Goal: Find specific page/section: Find specific page/section

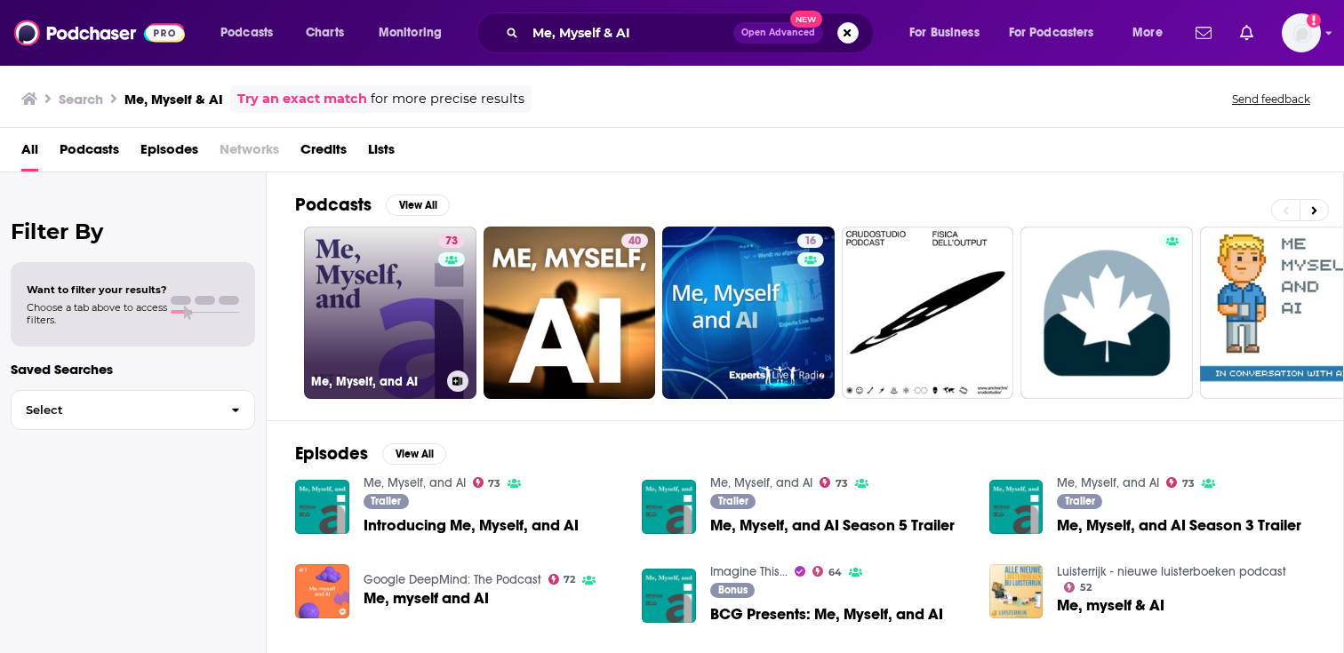
click at [416, 349] on link "73 Me, Myself, and AI" at bounding box center [390, 313] width 172 height 172
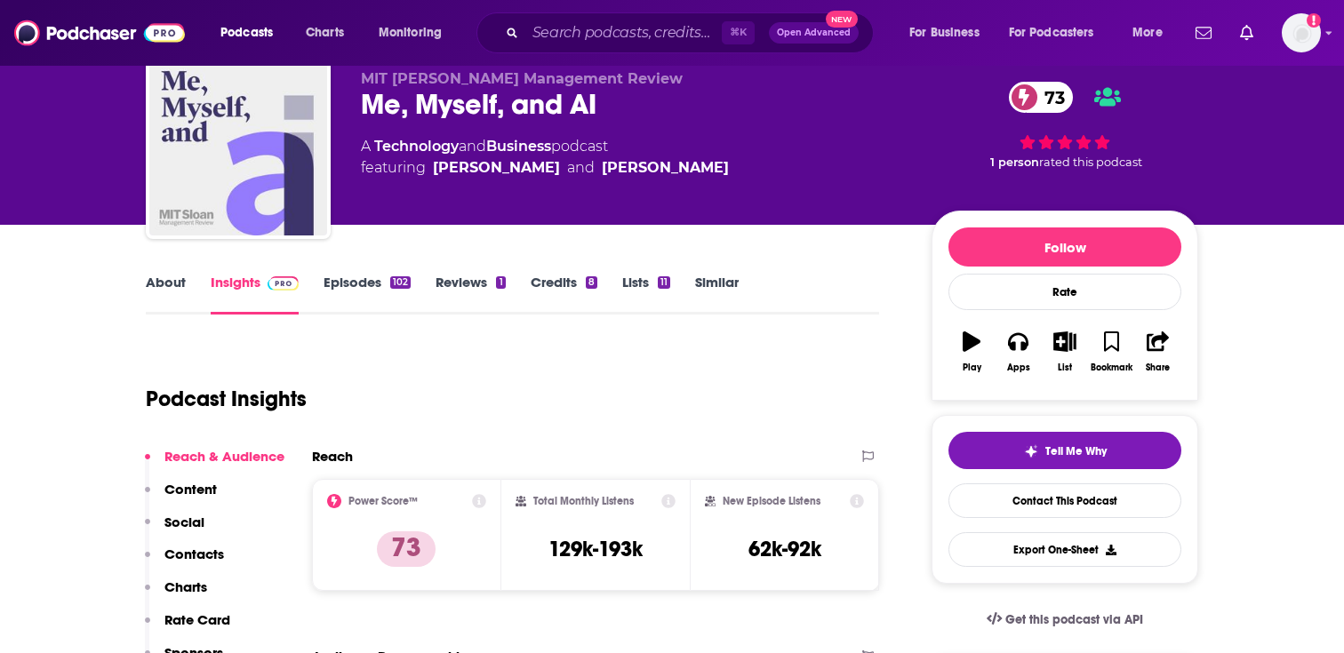
scroll to position [49, 0]
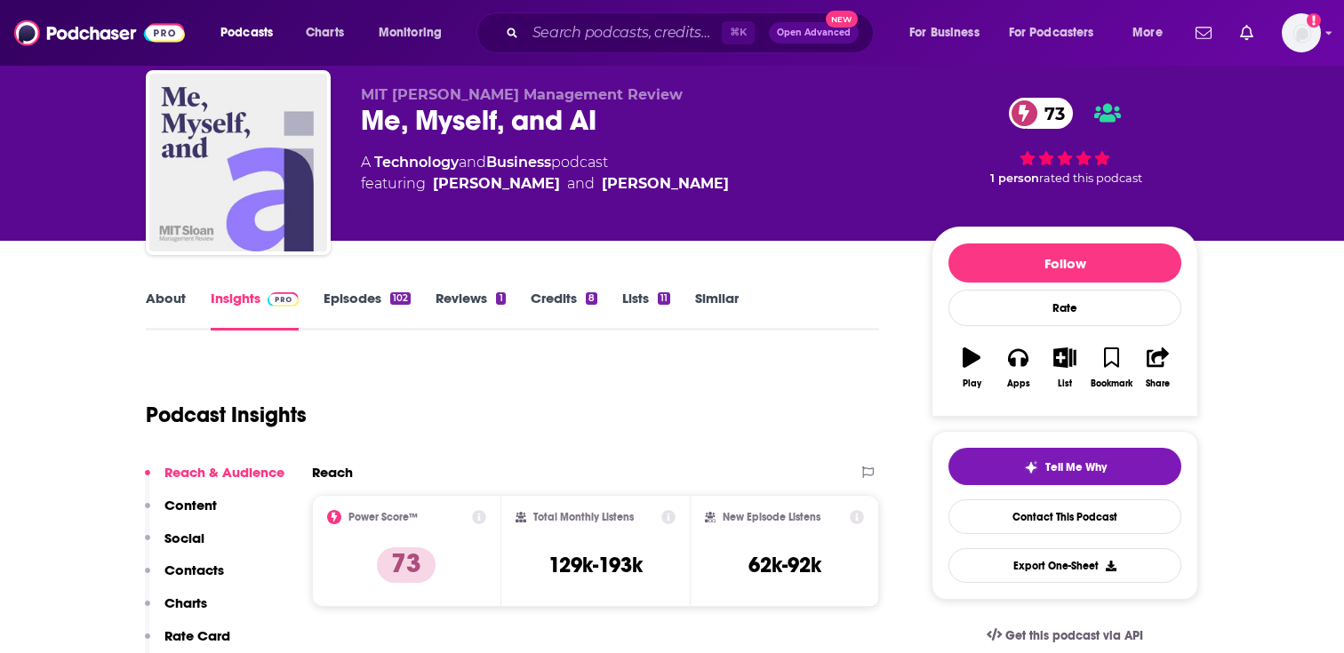
click at [365, 303] on link "Episodes 102" at bounding box center [367, 310] width 87 height 41
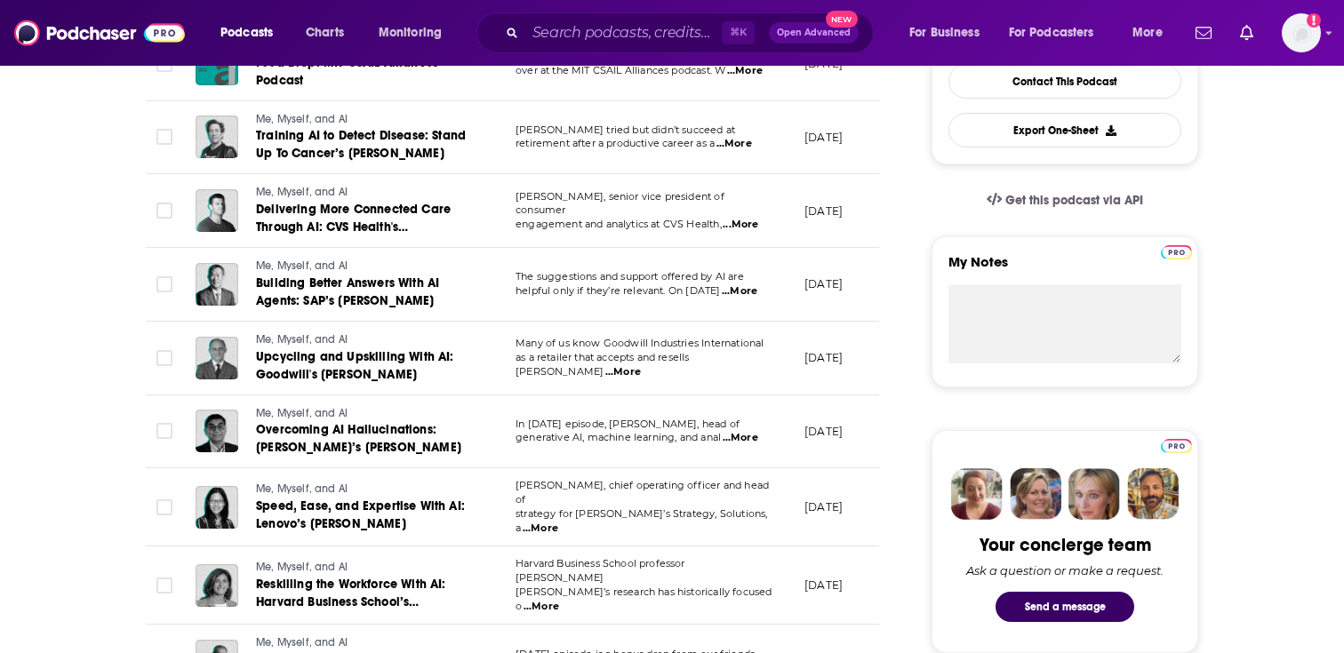
scroll to position [487, 0]
